Goal: Communication & Community: Connect with others

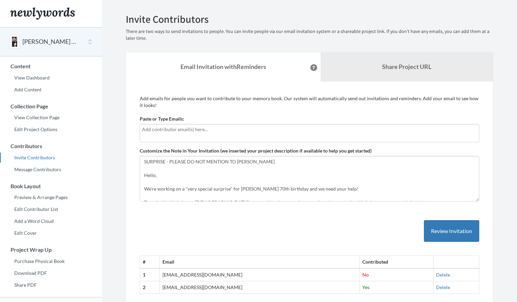
click at [233, 134] on div at bounding box center [310, 133] width 340 height 18
click at [172, 131] on input "text" at bounding box center [309, 129] width 335 height 7
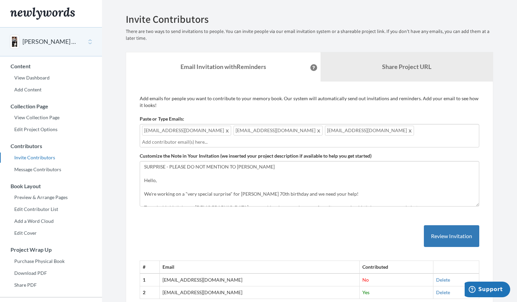
click at [274, 143] on input "text" at bounding box center [309, 141] width 335 height 7
click at [349, 126] on div "[EMAIL_ADDRESS][DOMAIN_NAME] [EMAIL_ADDRESS][DOMAIN_NAME] [EMAIL_ADDRESS][DOMAI…" at bounding box center [310, 135] width 340 height 23
click at [336, 131] on div "[EMAIL_ADDRESS][DOMAIN_NAME] [EMAIL_ADDRESS][DOMAIN_NAME] [EMAIL_ADDRESS][DOMAI…" at bounding box center [310, 135] width 340 height 23
type input "[EMAIL_ADDRESS][DOMAIN_NAME]"
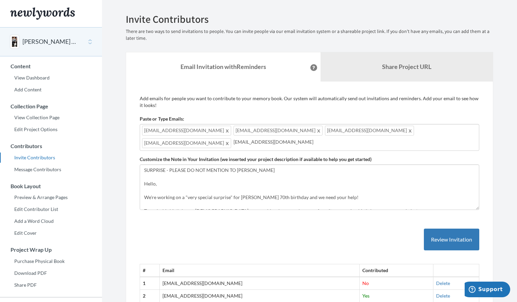
type input "[EMAIL_ADDRESS][DOMAIN_NAME]"
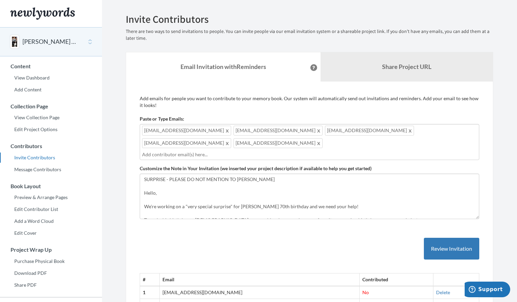
click at [144, 151] on input "text" at bounding box center [309, 154] width 335 height 7
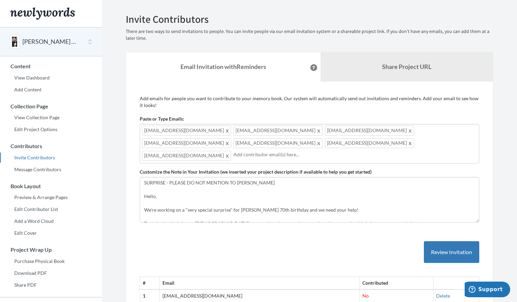
drag, startPoint x: 194, startPoint y: 145, endPoint x: 257, endPoint y: 140, distance: 62.7
click at [257, 151] on input "text" at bounding box center [354, 154] width 243 height 7
click at [253, 151] on input "text" at bounding box center [354, 154] width 243 height 7
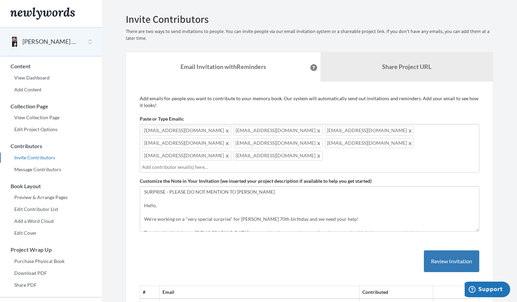
click at [317, 163] on input "text" at bounding box center [309, 166] width 335 height 7
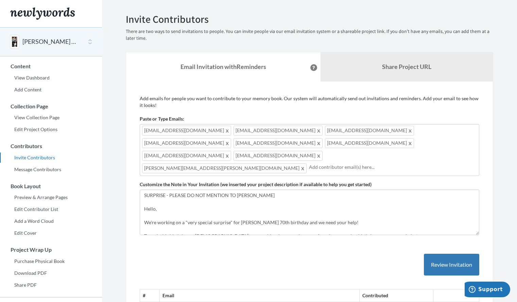
click at [395, 144] on div "[EMAIL_ADDRESS][DOMAIN_NAME] [EMAIL_ADDRESS][DOMAIN_NAME] [EMAIL_ADDRESS][DOMAI…" at bounding box center [310, 150] width 340 height 52
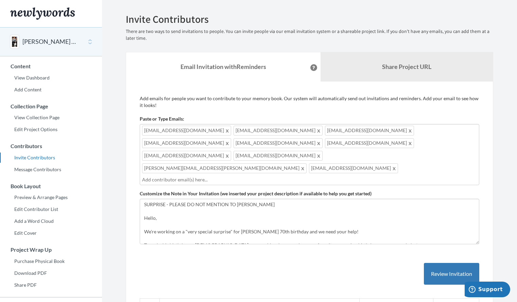
click at [143, 176] on input "text" at bounding box center [309, 179] width 335 height 7
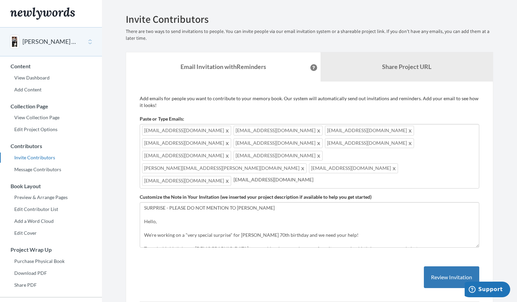
type input "[EMAIL_ADDRESS][DOMAIN_NAME]"
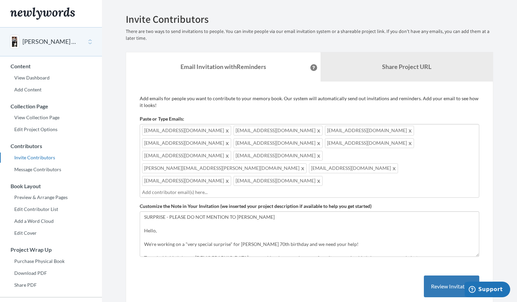
click at [270, 189] on input "text" at bounding box center [309, 192] width 335 height 7
click at [452, 276] on button "Review Invitation" at bounding box center [451, 287] width 55 height 22
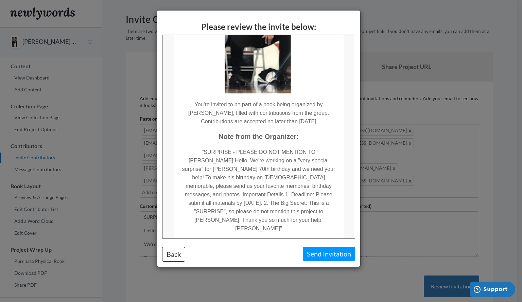
scroll to position [114, 0]
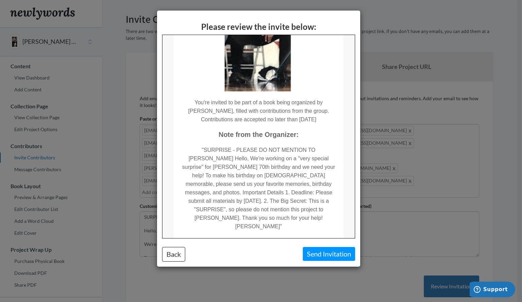
drag, startPoint x: 351, startPoint y: 135, endPoint x: 517, endPoint y: 228, distance: 189.4
click at [340, 252] on button "Send Invitation" at bounding box center [329, 254] width 52 height 14
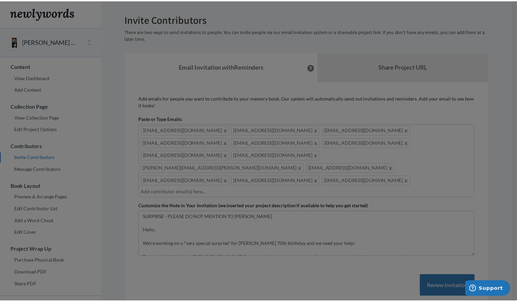
scroll to position [0, 0]
